Goal: Check status: Check status

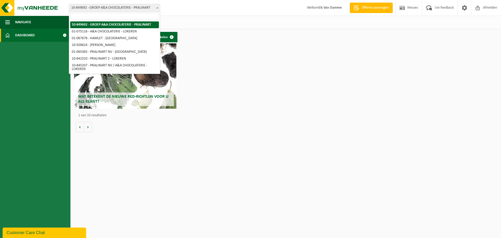
click at [155, 8] on span "10-849692 - GROEP A&A CHOCOLATERIE - PRALINART" at bounding box center [114, 7] width 91 height 7
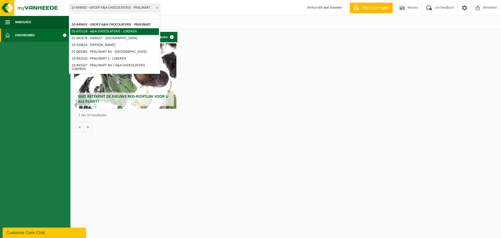
select select "528"
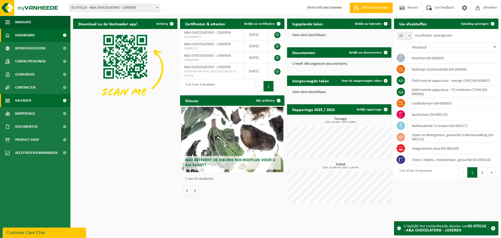
click at [32, 102] on link "Kalender" at bounding box center [35, 100] width 70 height 13
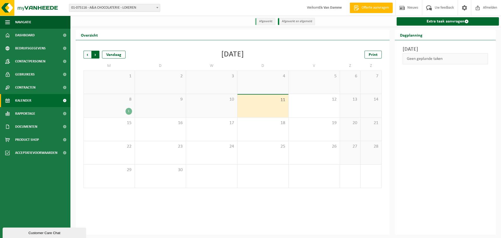
click at [87, 55] on span "Vorige" at bounding box center [88, 55] width 8 height 8
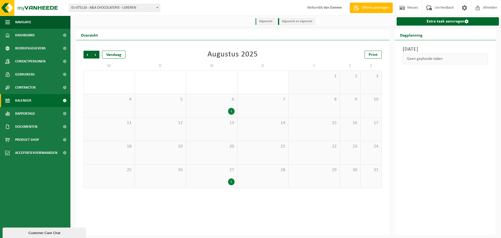
click at [230, 111] on div "1" at bounding box center [231, 111] width 7 height 7
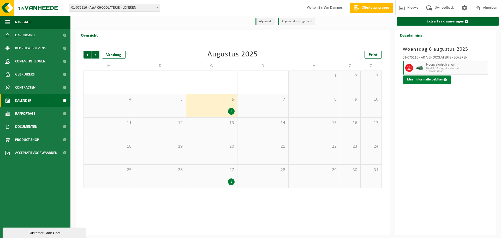
click at [437, 80] on button "Meer informatie bekijken" at bounding box center [427, 79] width 48 height 8
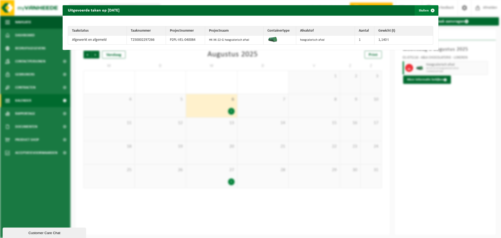
click at [429, 10] on span "button" at bounding box center [433, 10] width 10 height 10
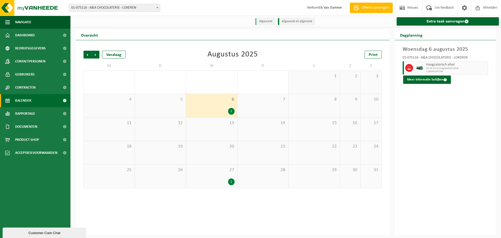
click at [230, 185] on div "1" at bounding box center [231, 181] width 7 height 7
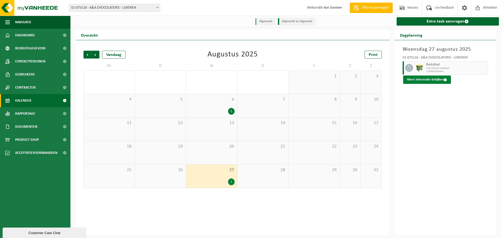
click at [433, 79] on button "Meer informatie bekijken" at bounding box center [427, 79] width 48 height 8
